Goal: Information Seeking & Learning: Learn about a topic

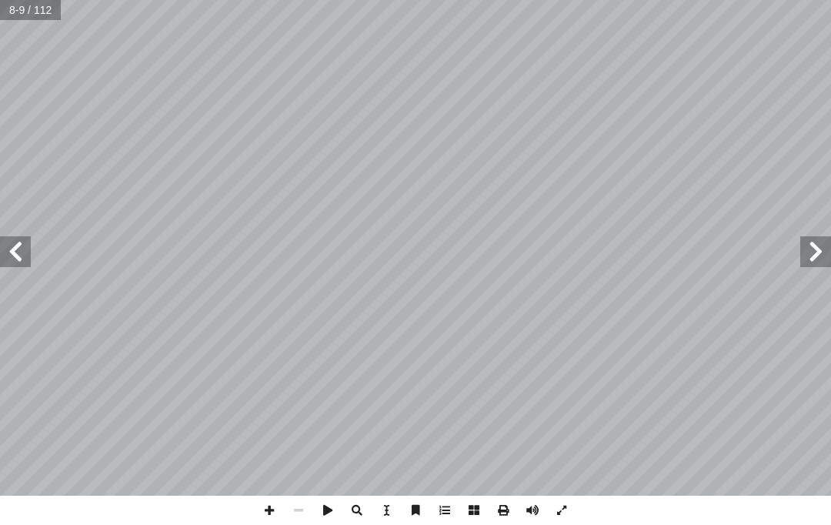
click at [28, 255] on span at bounding box center [15, 251] width 31 height 31
click at [29, 247] on span at bounding box center [15, 251] width 31 height 31
click at [25, 247] on span at bounding box center [15, 251] width 31 height 31
click at [26, 236] on span at bounding box center [15, 251] width 31 height 31
click at [22, 236] on span at bounding box center [15, 251] width 31 height 31
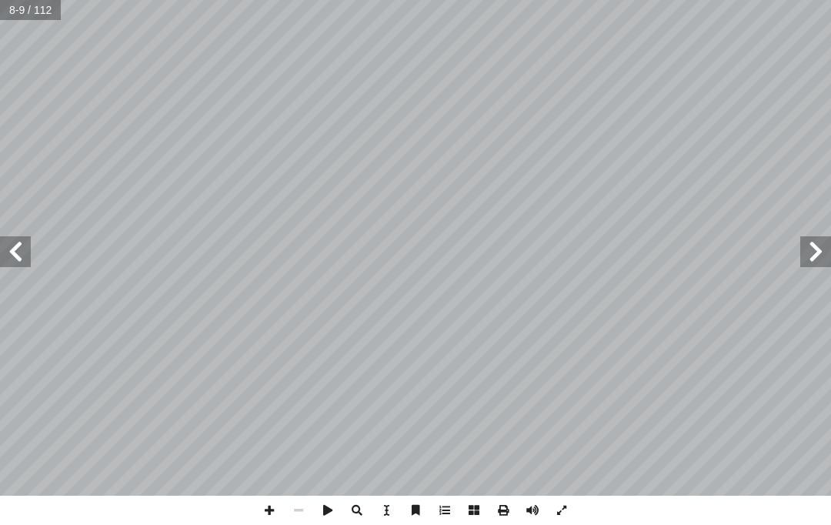
click at [26, 238] on span at bounding box center [15, 251] width 31 height 31
click at [14, 239] on span at bounding box center [15, 251] width 31 height 31
click at [18, 245] on span at bounding box center [15, 251] width 31 height 31
click at [27, 241] on span at bounding box center [15, 251] width 31 height 31
click at [25, 240] on span at bounding box center [15, 251] width 31 height 31
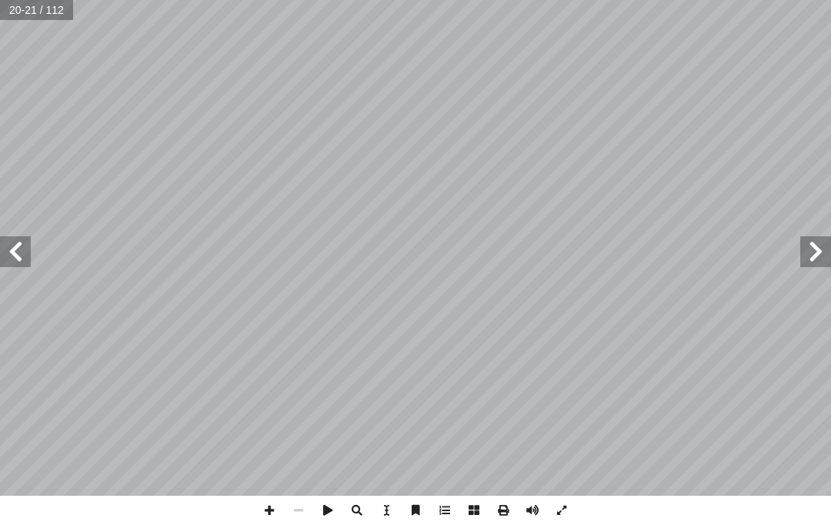
click at [14, 237] on span at bounding box center [15, 251] width 31 height 31
click at [21, 237] on span at bounding box center [15, 251] width 31 height 31
click at [14, 237] on span at bounding box center [15, 251] width 31 height 31
click at [28, 251] on span at bounding box center [15, 251] width 31 height 31
click at [25, 243] on span at bounding box center [15, 251] width 31 height 31
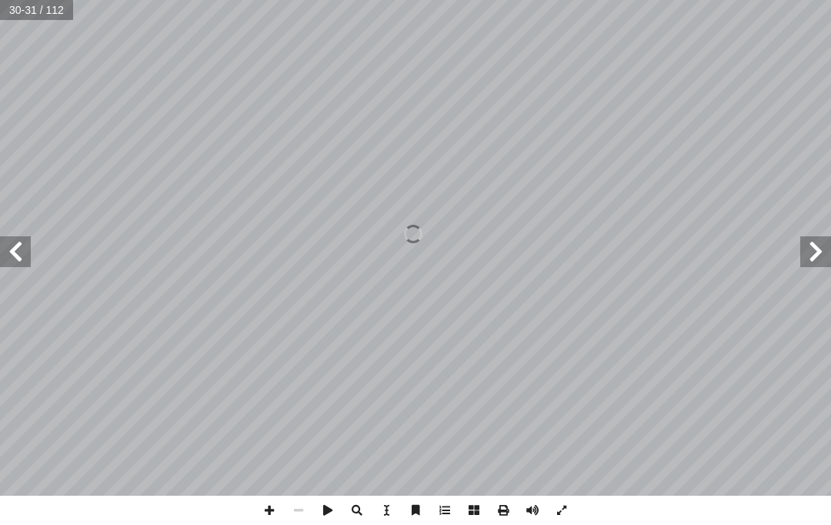
click at [22, 238] on span at bounding box center [15, 251] width 31 height 31
click at [24, 238] on span at bounding box center [15, 251] width 31 height 31
click at [17, 236] on span at bounding box center [15, 251] width 31 height 31
click at [22, 252] on span at bounding box center [15, 251] width 31 height 31
